Goal: Task Accomplishment & Management: Use online tool/utility

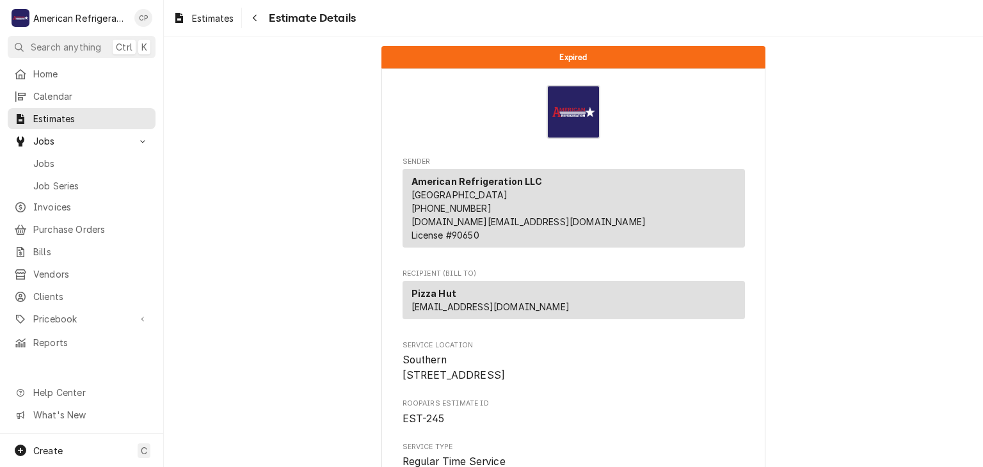
click at [116, 157] on span "Jobs" at bounding box center [91, 163] width 116 height 13
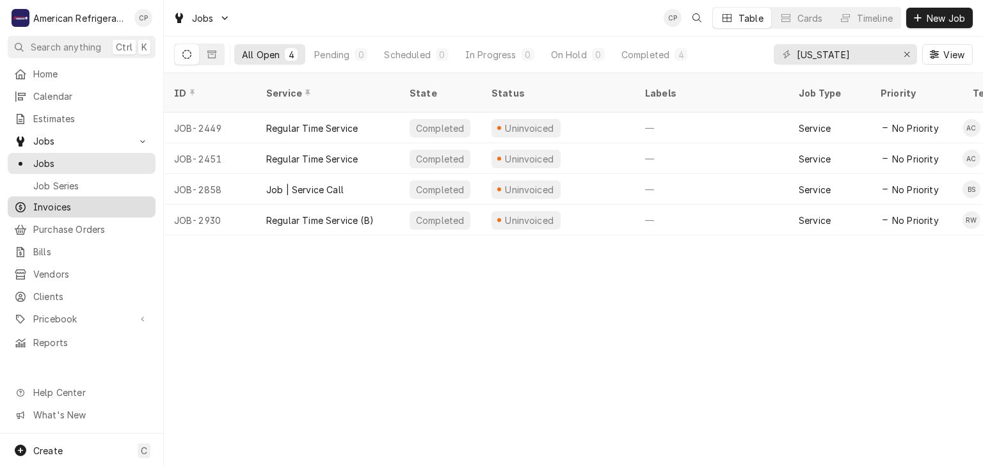
click at [77, 202] on span "Invoices" at bounding box center [91, 206] width 116 height 13
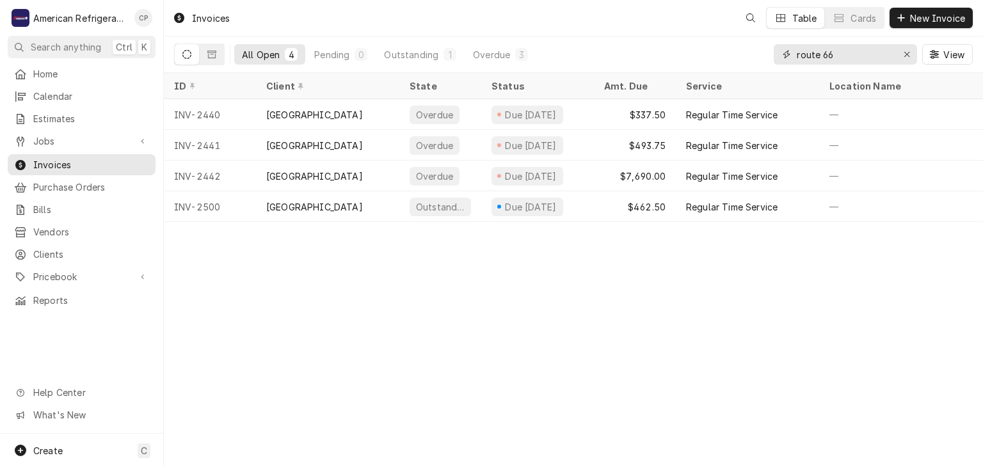
click at [845, 60] on input "route 66" at bounding box center [845, 54] width 96 height 20
type input "r"
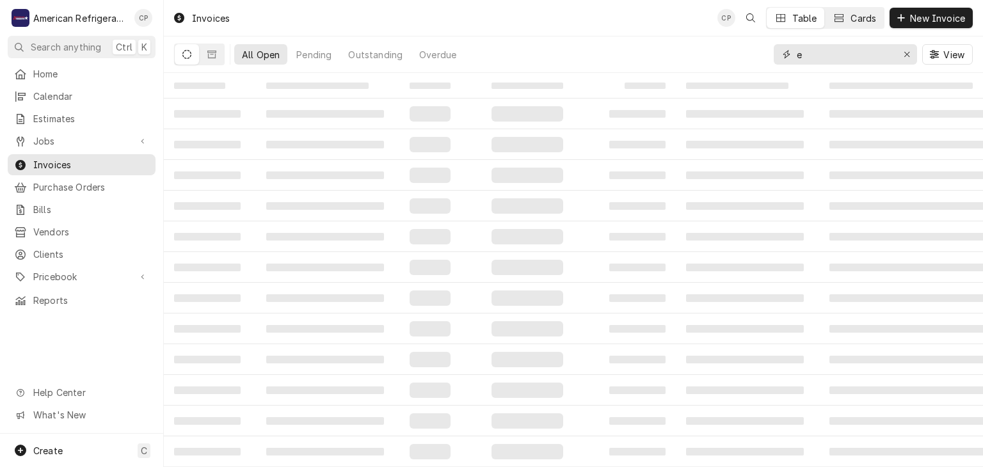
type input "el"
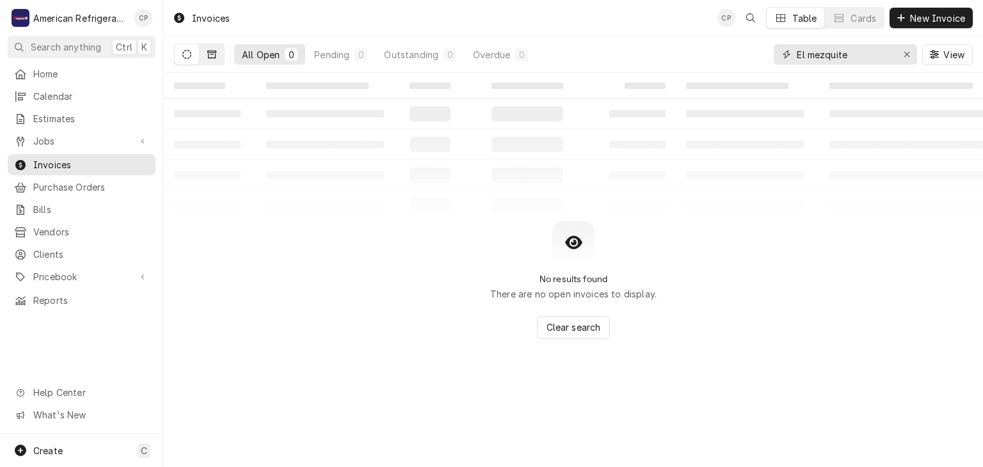
type input "El mezquite"
click at [219, 58] on button "Dynamic Content Wrapper" at bounding box center [212, 54] width 24 height 20
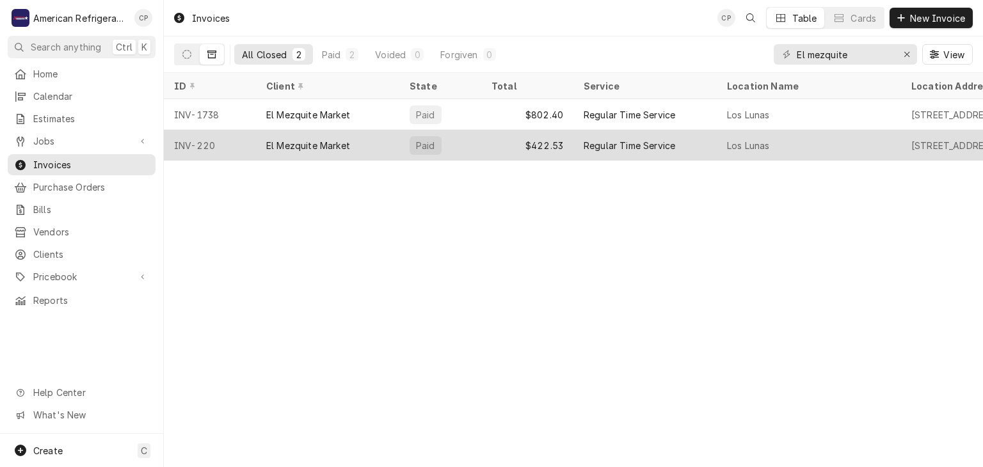
click at [226, 145] on div "INV-220" at bounding box center [210, 145] width 92 height 31
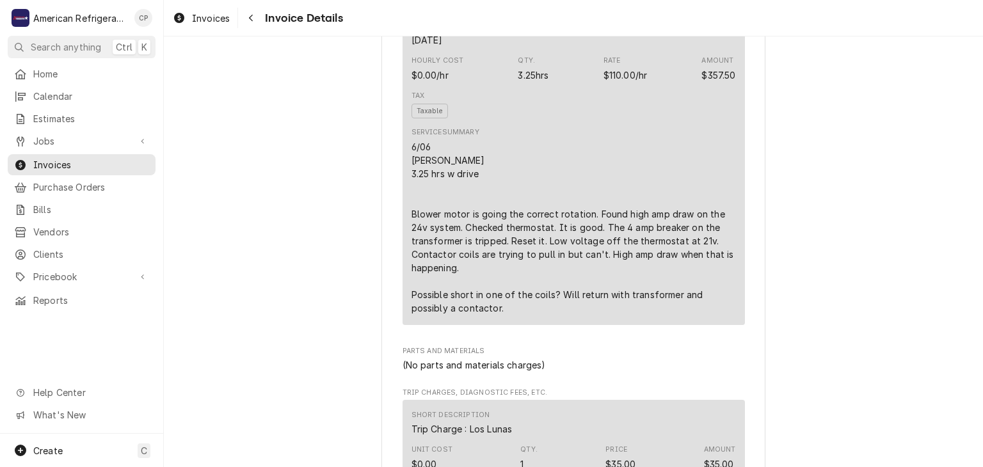
scroll to position [852, 0]
click at [250, 26] on button "Navigate back" at bounding box center [251, 18] width 20 height 20
